Goal: Check status: Check status

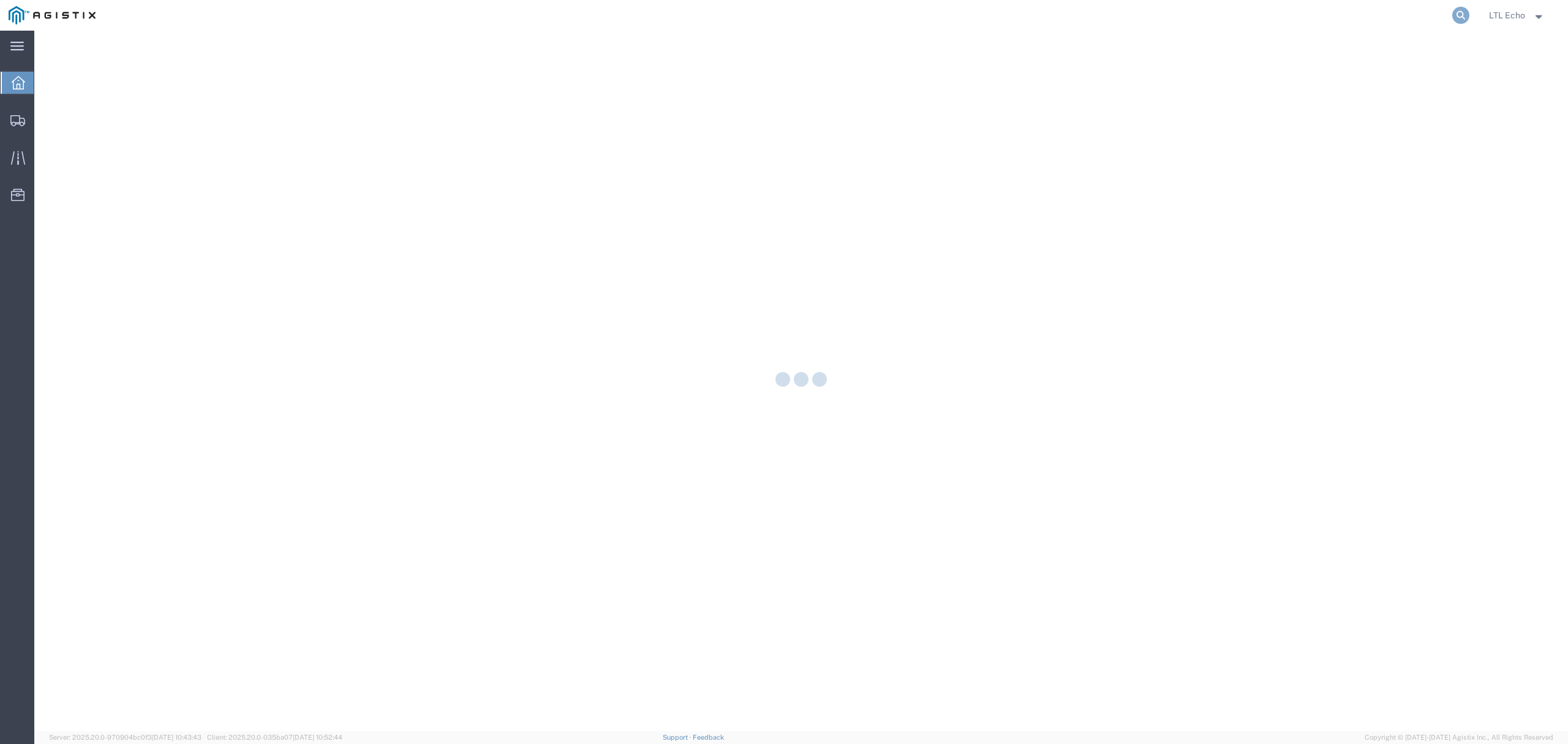
click at [1453, 16] on icon at bounding box center [1461, 14] width 17 height 17
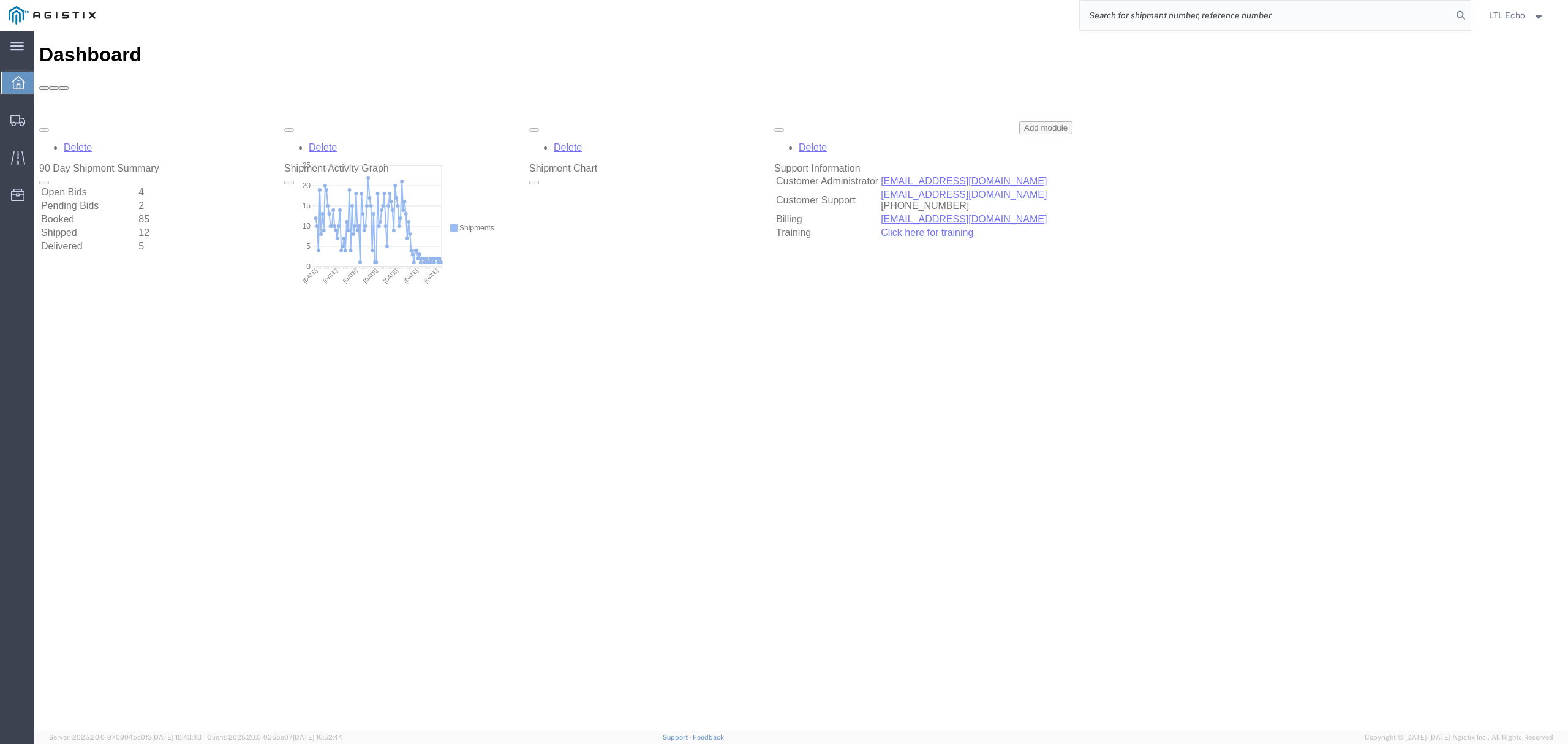
click at [1395, 43] on div "Dashboard" at bounding box center [801, 66] width 1524 height 46
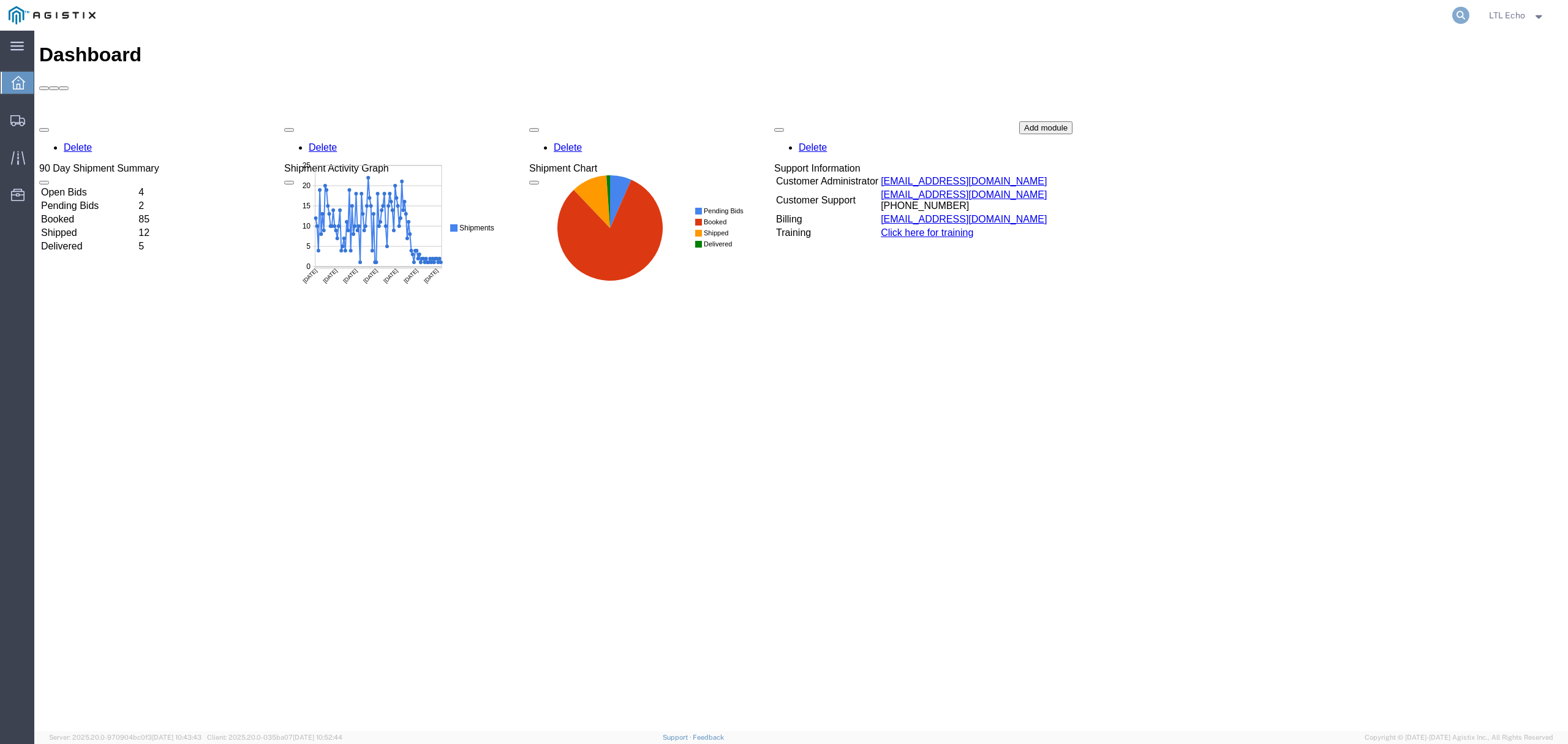
click at [1455, 9] on form at bounding box center [1462, 15] width 20 height 30
click at [1432, 15] on agx-global-search at bounding box center [1275, 15] width 392 height 30
click at [1458, 14] on icon at bounding box center [1461, 14] width 17 height 17
click at [1427, 16] on input "search" at bounding box center [1266, 15] width 373 height 30
paste input "56994994"
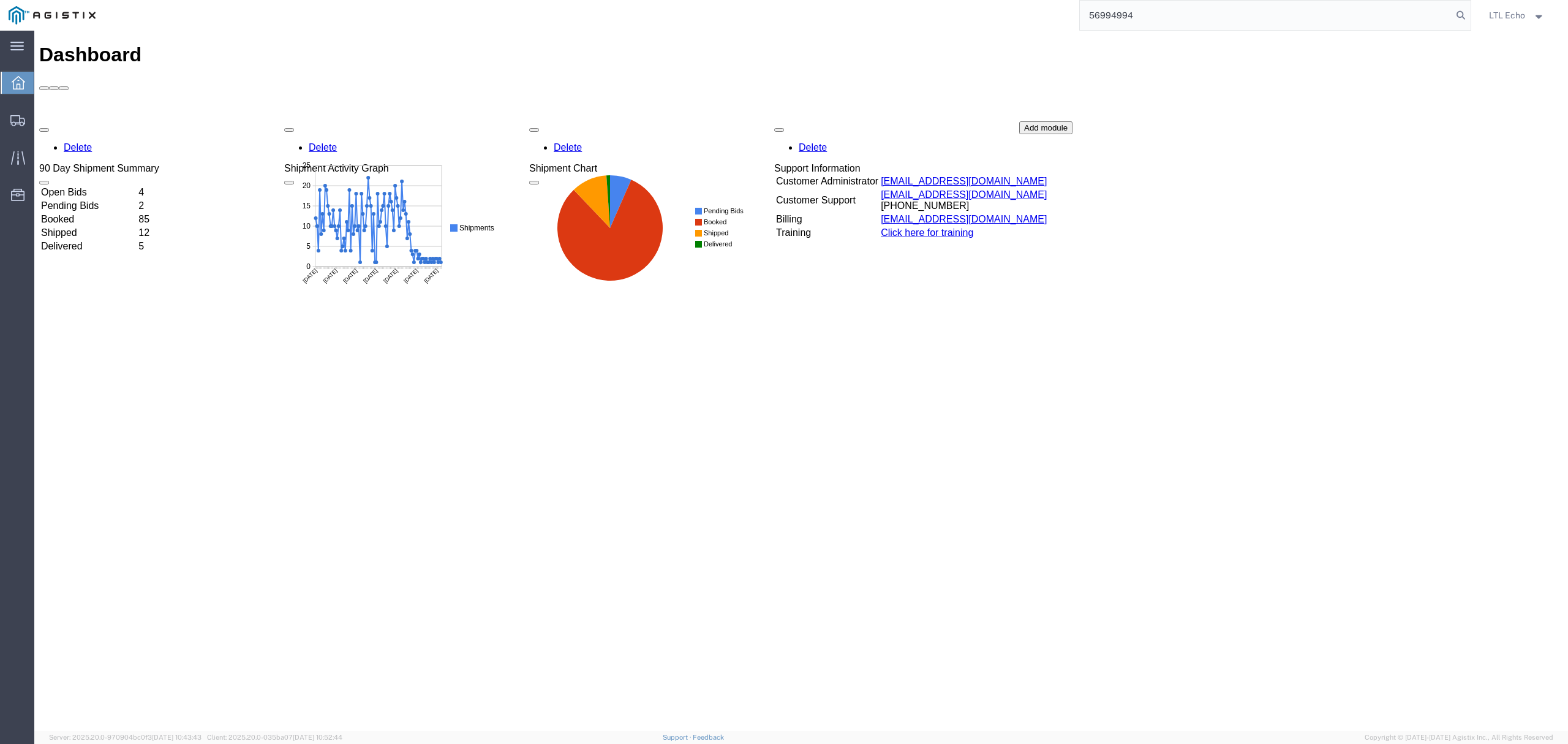
type input "56994994"
